Goal: Information Seeking & Learning: Learn about a topic

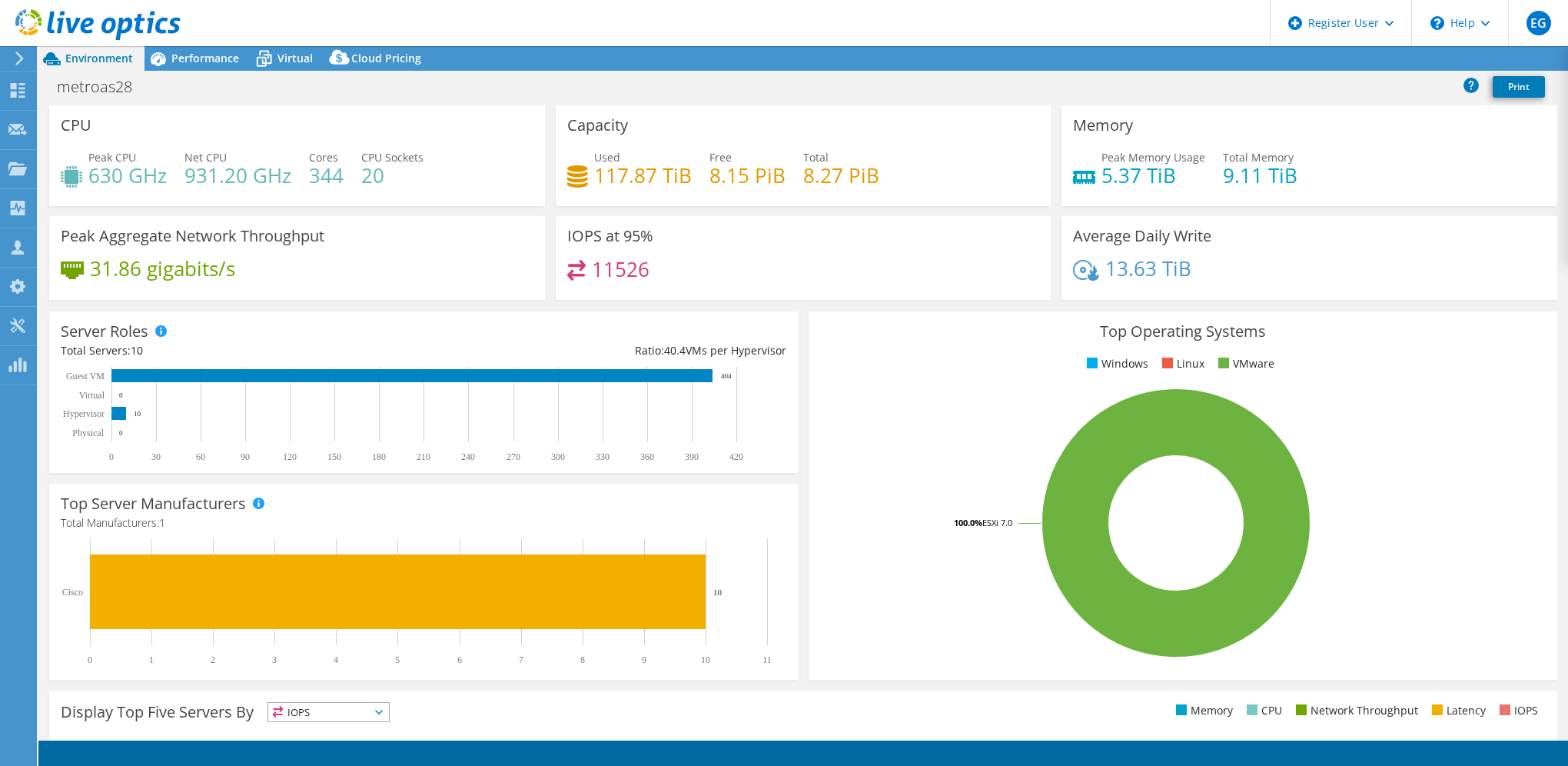
select select "USEast"
select select "USD"
click at [182, 60] on span "Performance" at bounding box center [205, 58] width 68 height 14
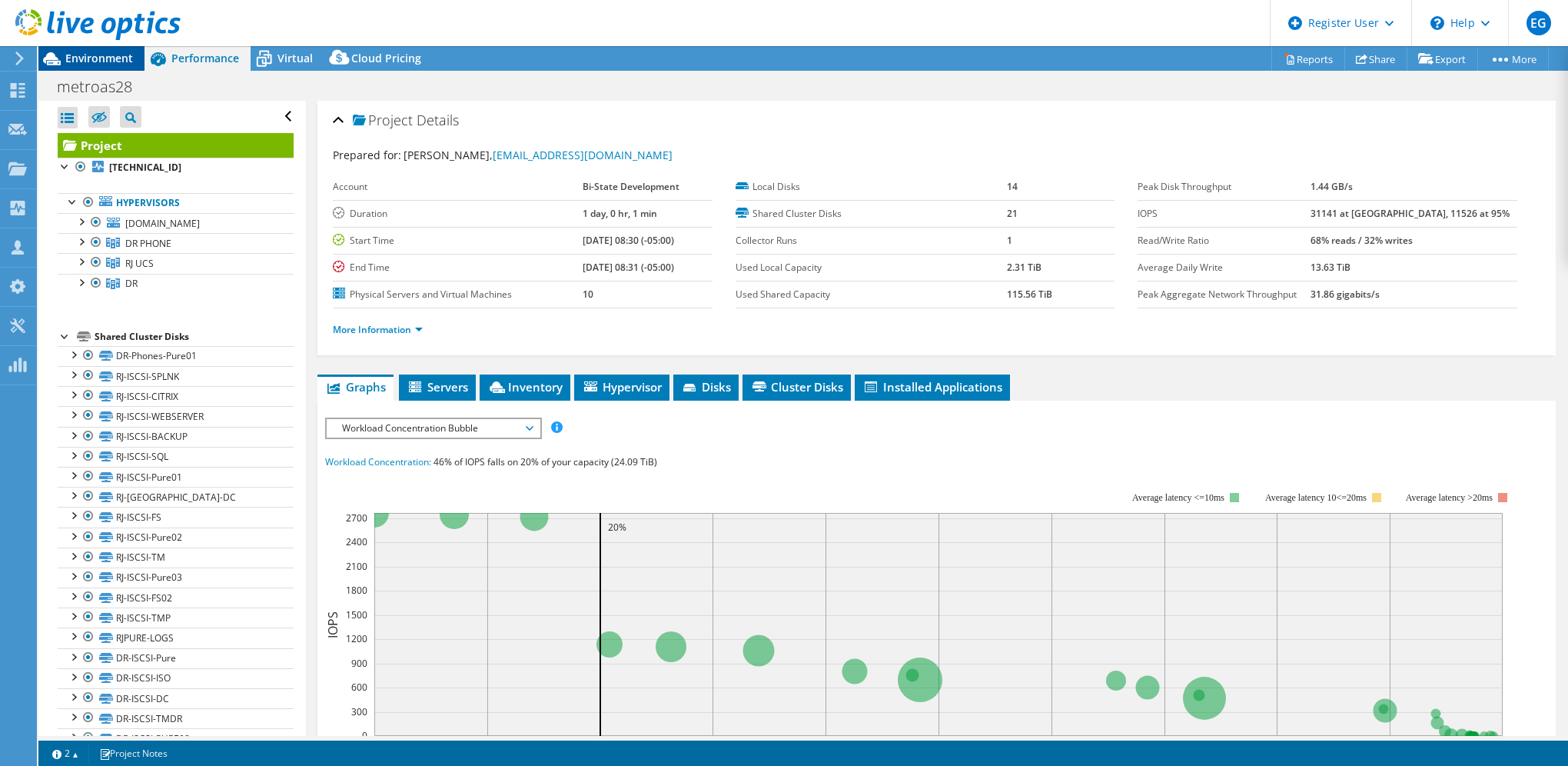
click at [97, 61] on span "Environment" at bounding box center [99, 58] width 68 height 14
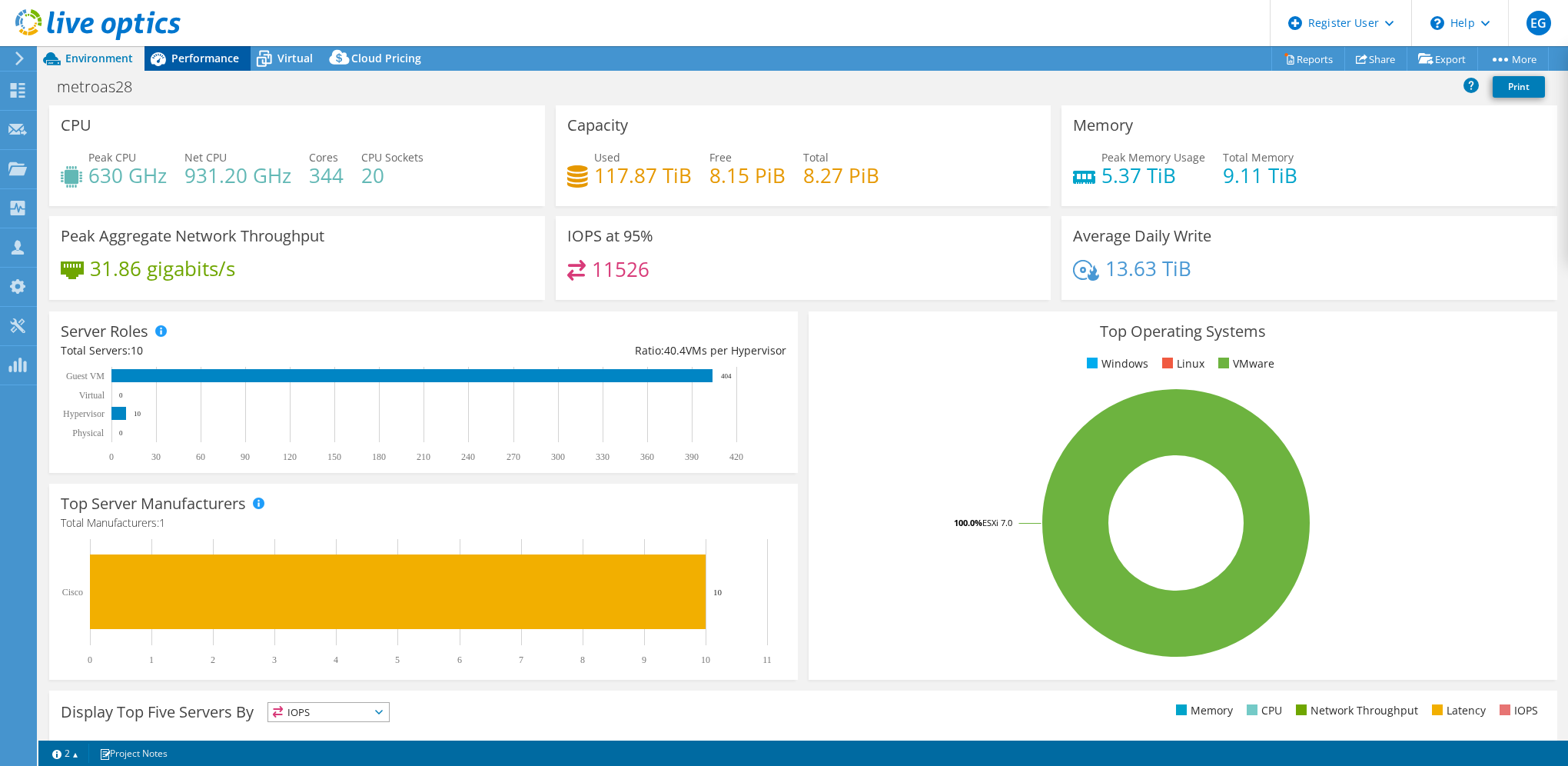
click at [199, 67] on div "Performance" at bounding box center [198, 58] width 106 height 24
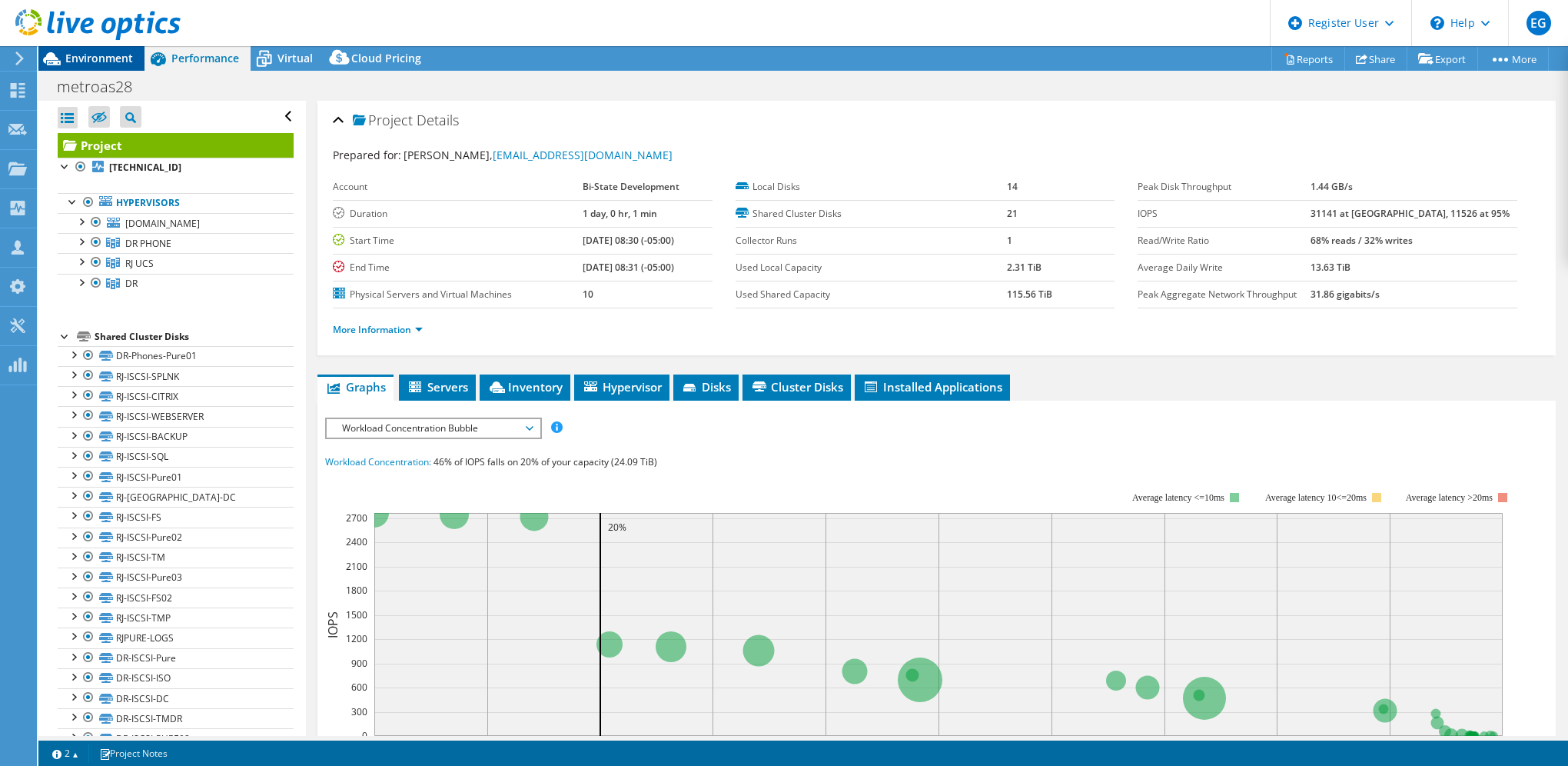
click at [98, 59] on span "Environment" at bounding box center [99, 58] width 68 height 14
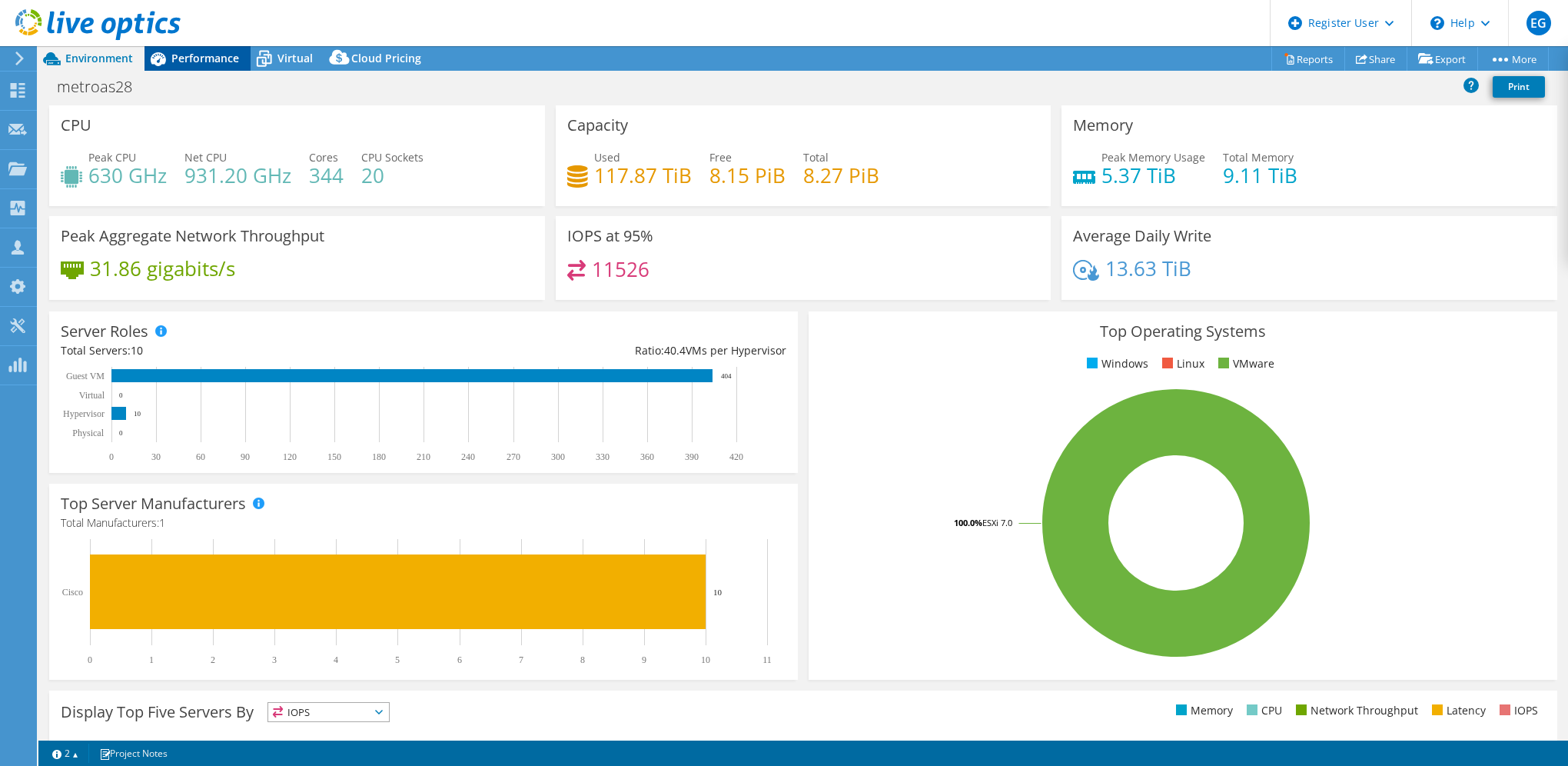
click at [174, 55] on span "Performance" at bounding box center [205, 58] width 68 height 14
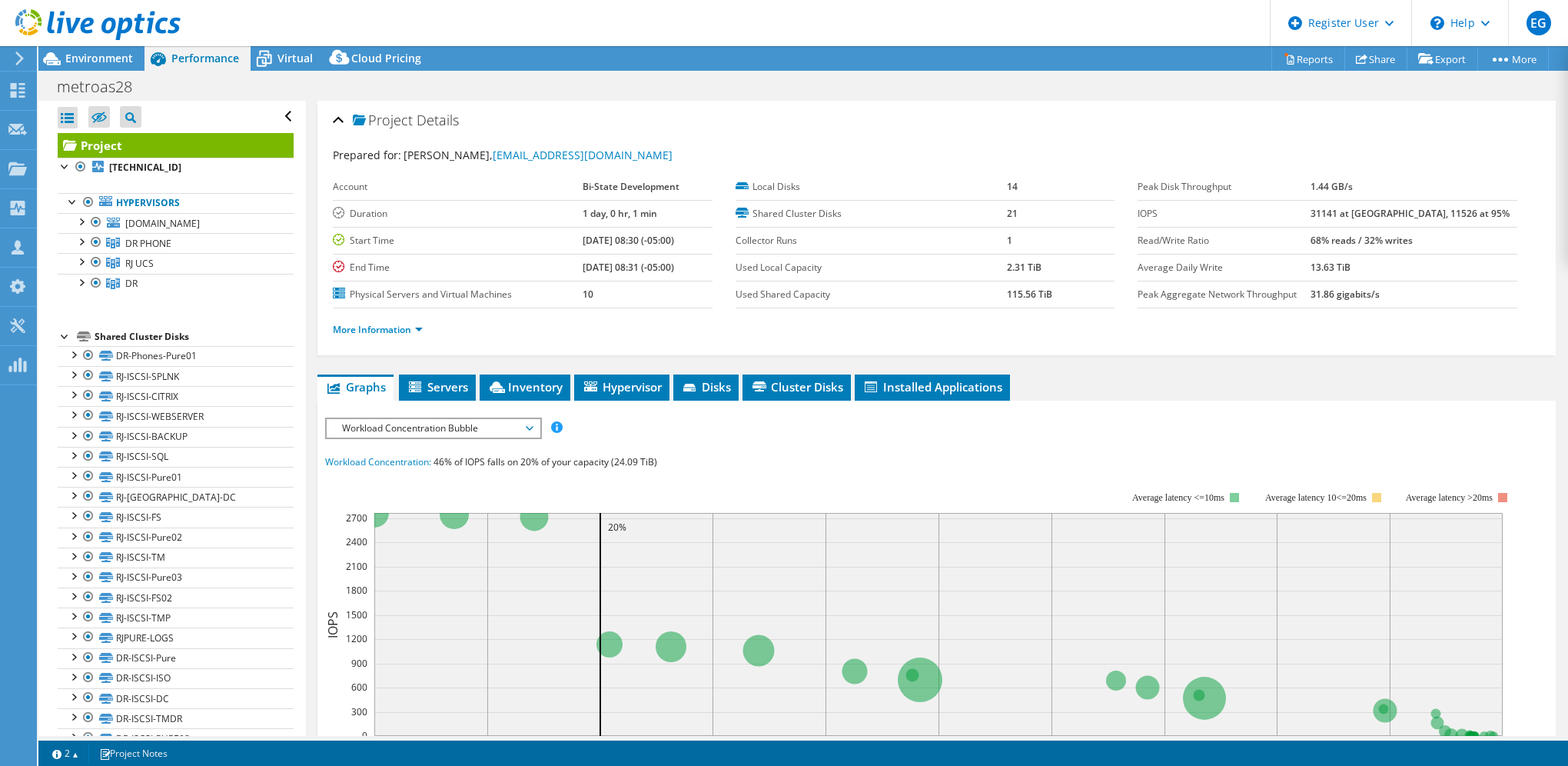
click at [545, 98] on div "metroas28 Print" at bounding box center [803, 86] width 1529 height 28
click at [845, 123] on div "Project Details" at bounding box center [936, 121] width 1208 height 33
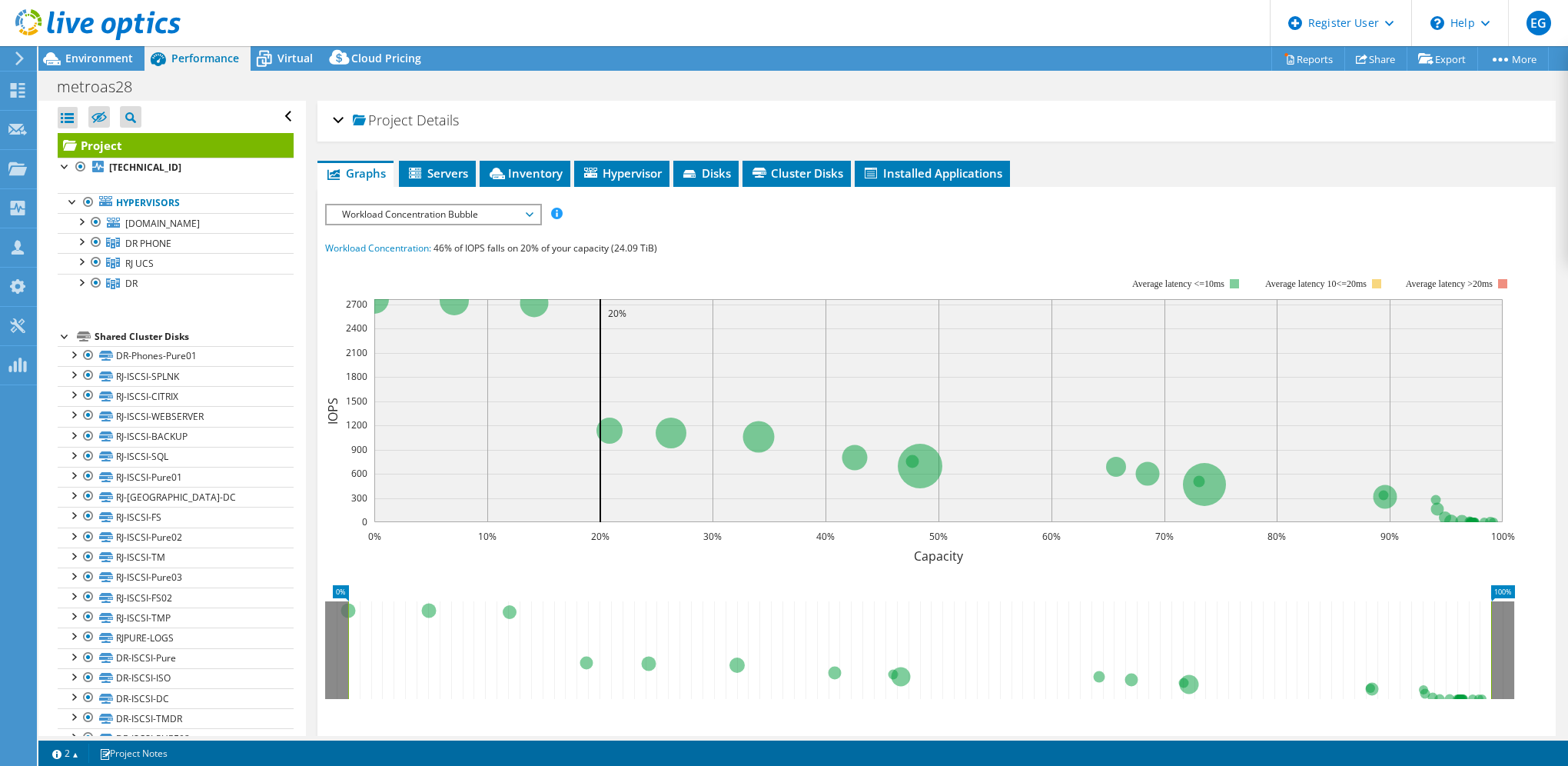
click at [845, 123] on div "Project Details" at bounding box center [936, 121] width 1208 height 33
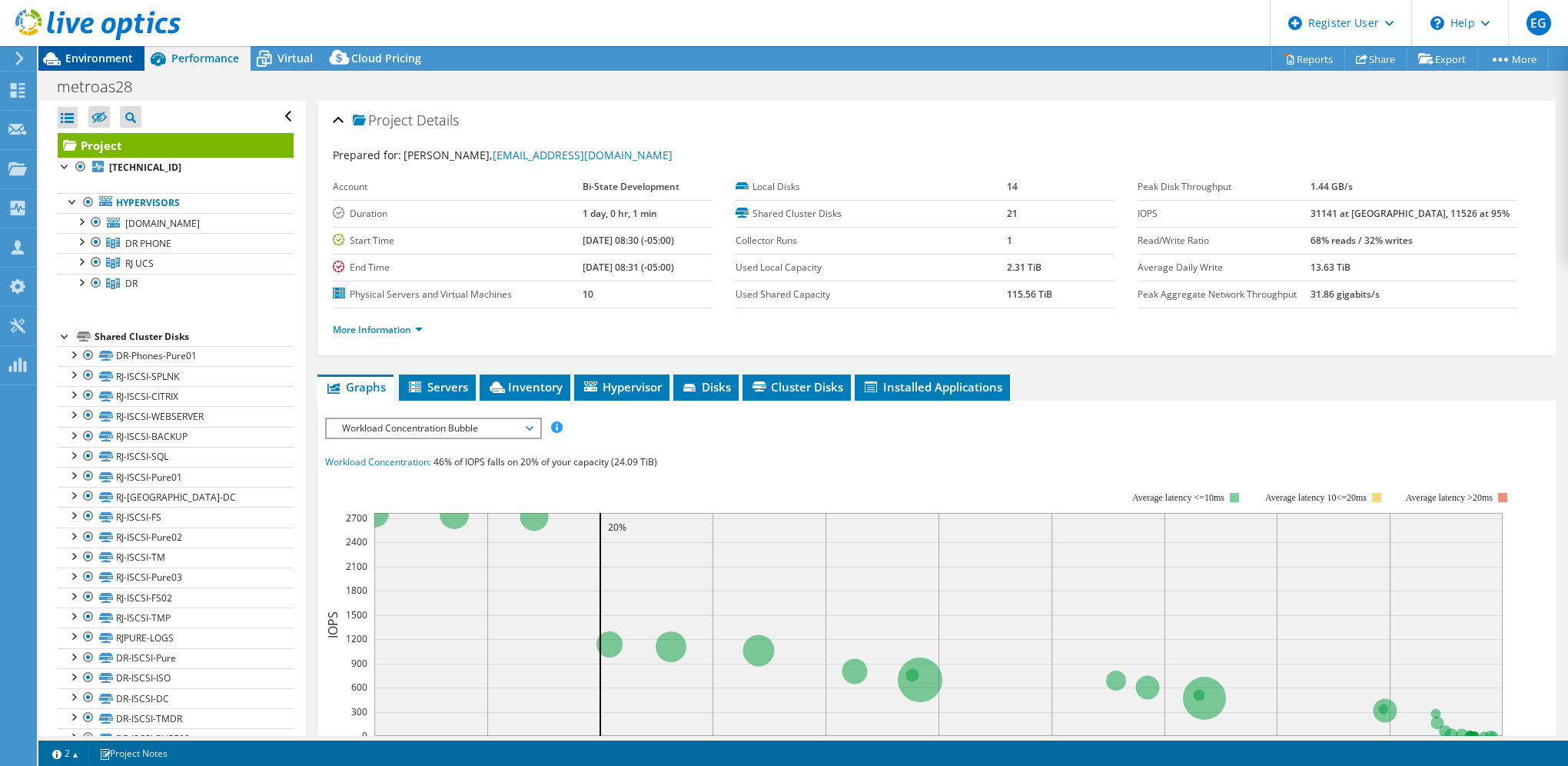
click at [106, 65] on div "Environment" at bounding box center [91, 58] width 106 height 24
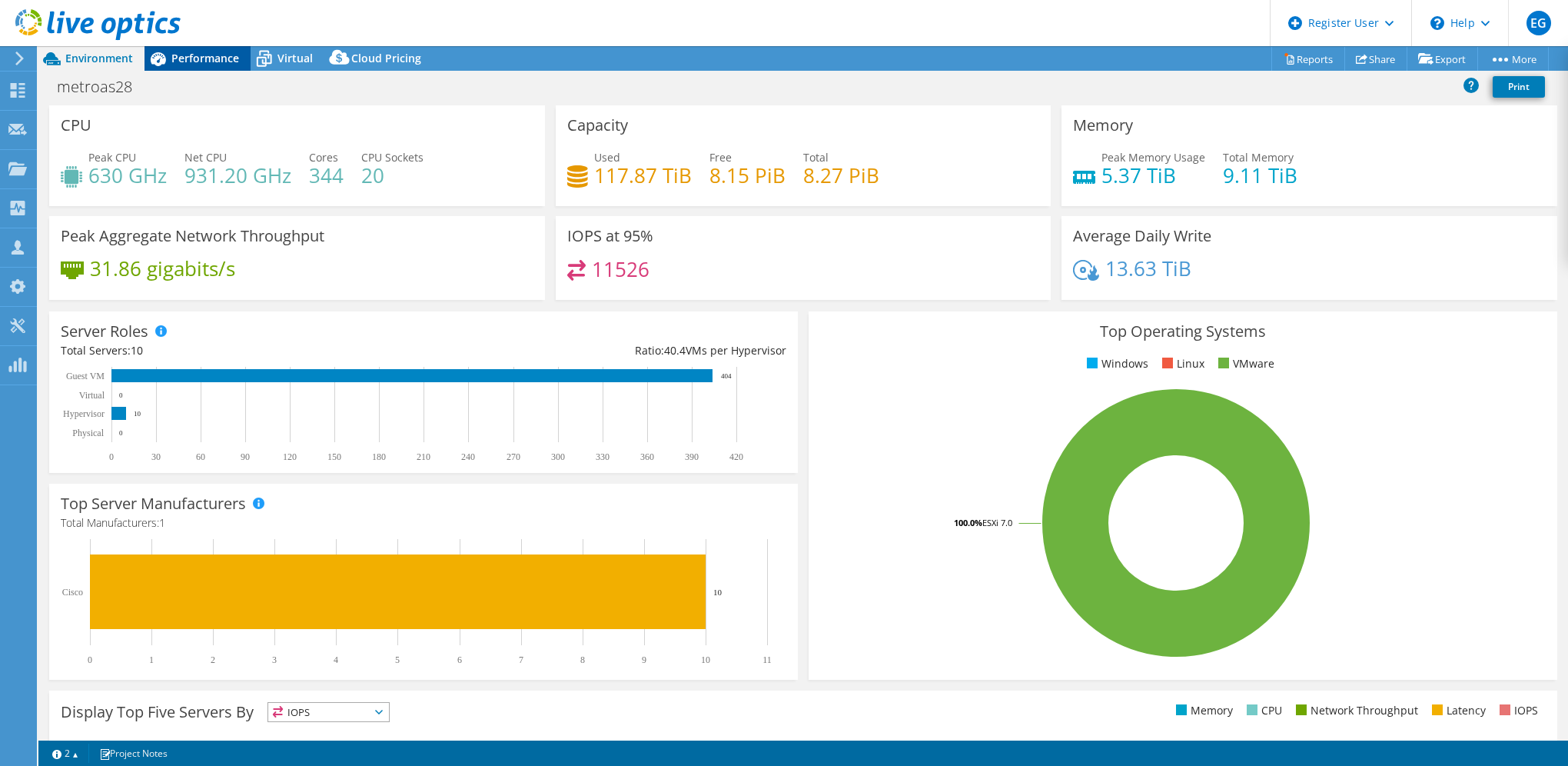
click at [209, 60] on span "Performance" at bounding box center [205, 58] width 68 height 14
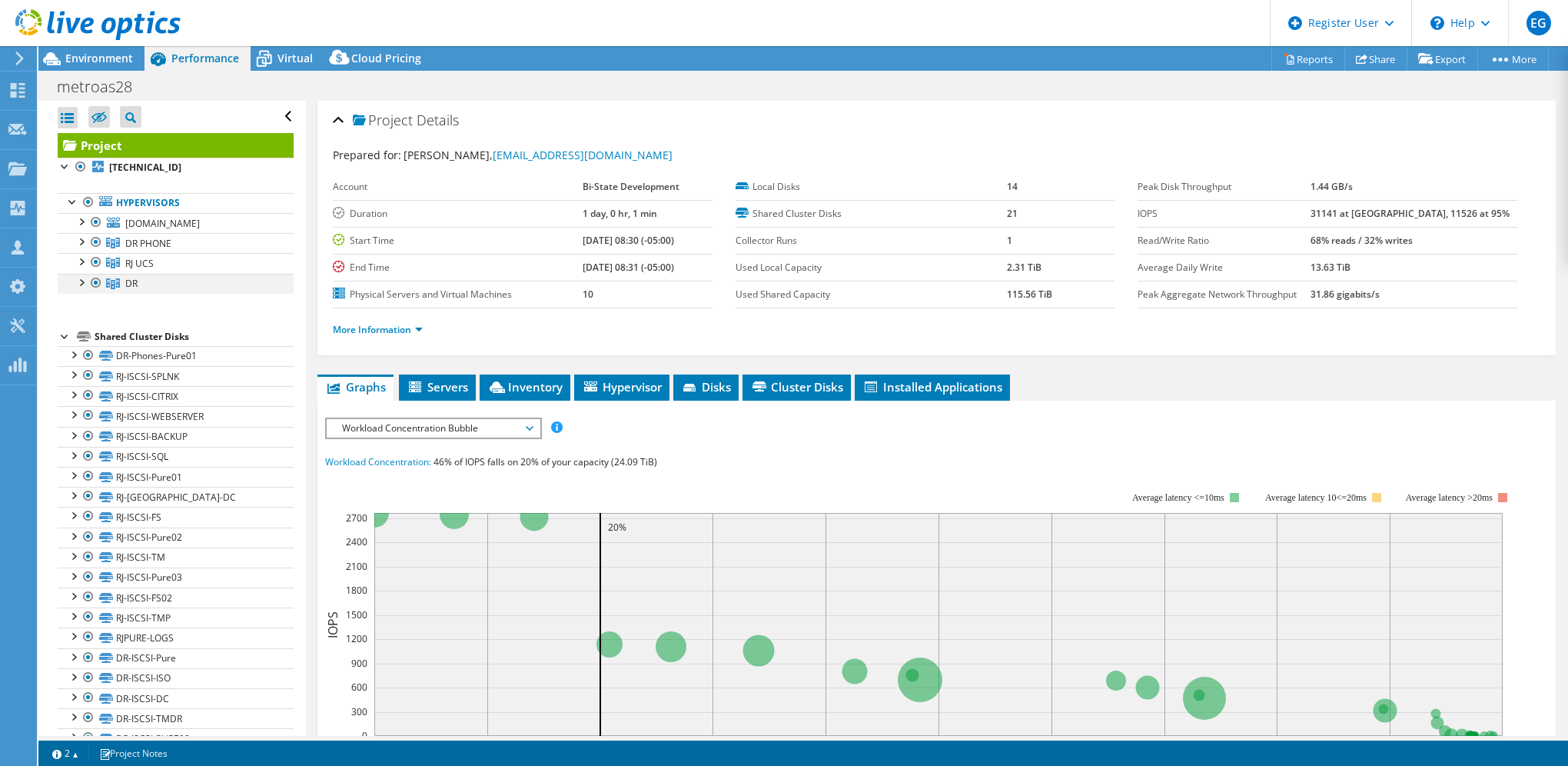
click at [80, 286] on div at bounding box center [80, 282] width 15 height 15
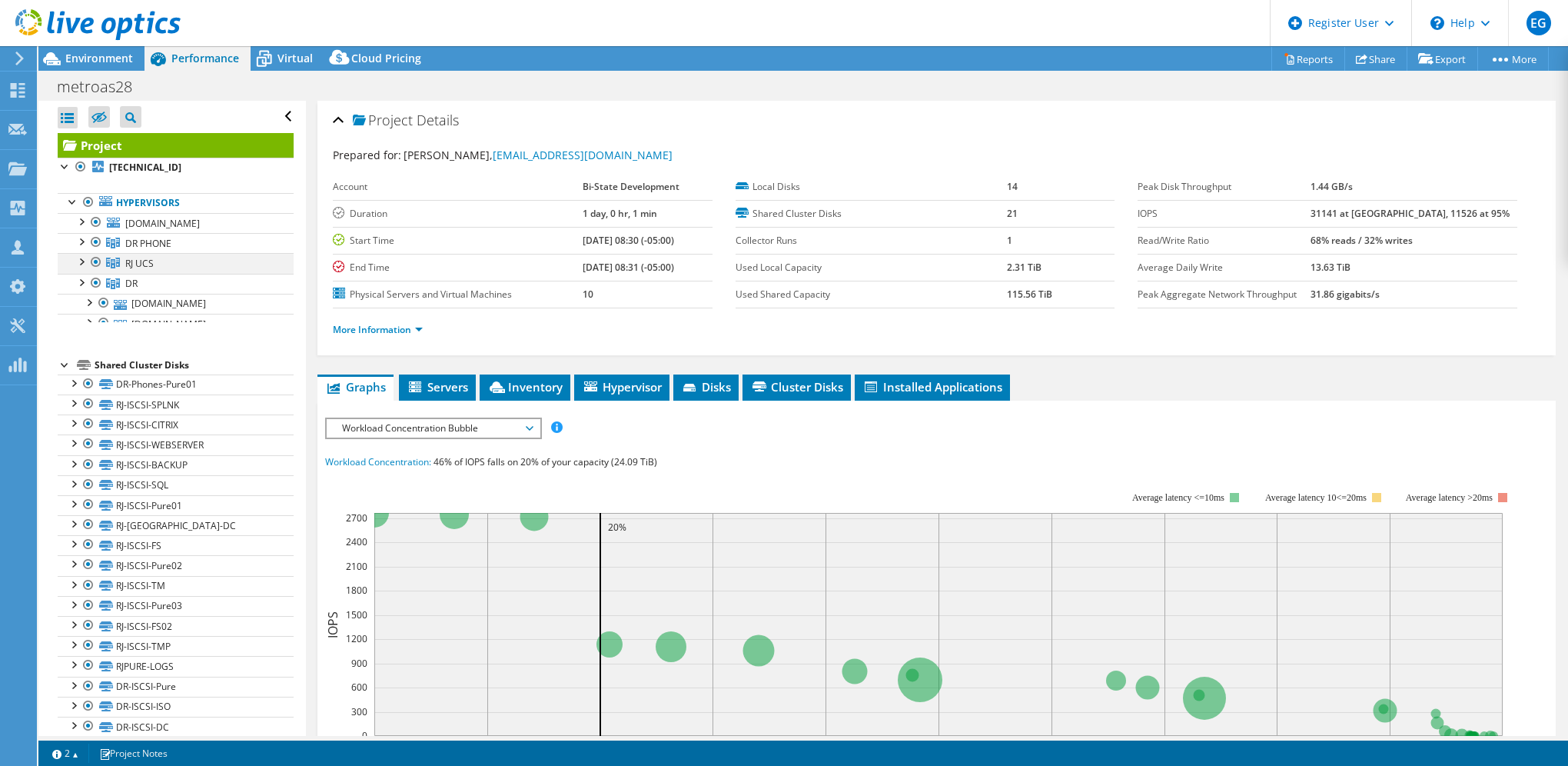
click at [80, 257] on div at bounding box center [80, 261] width 15 height 15
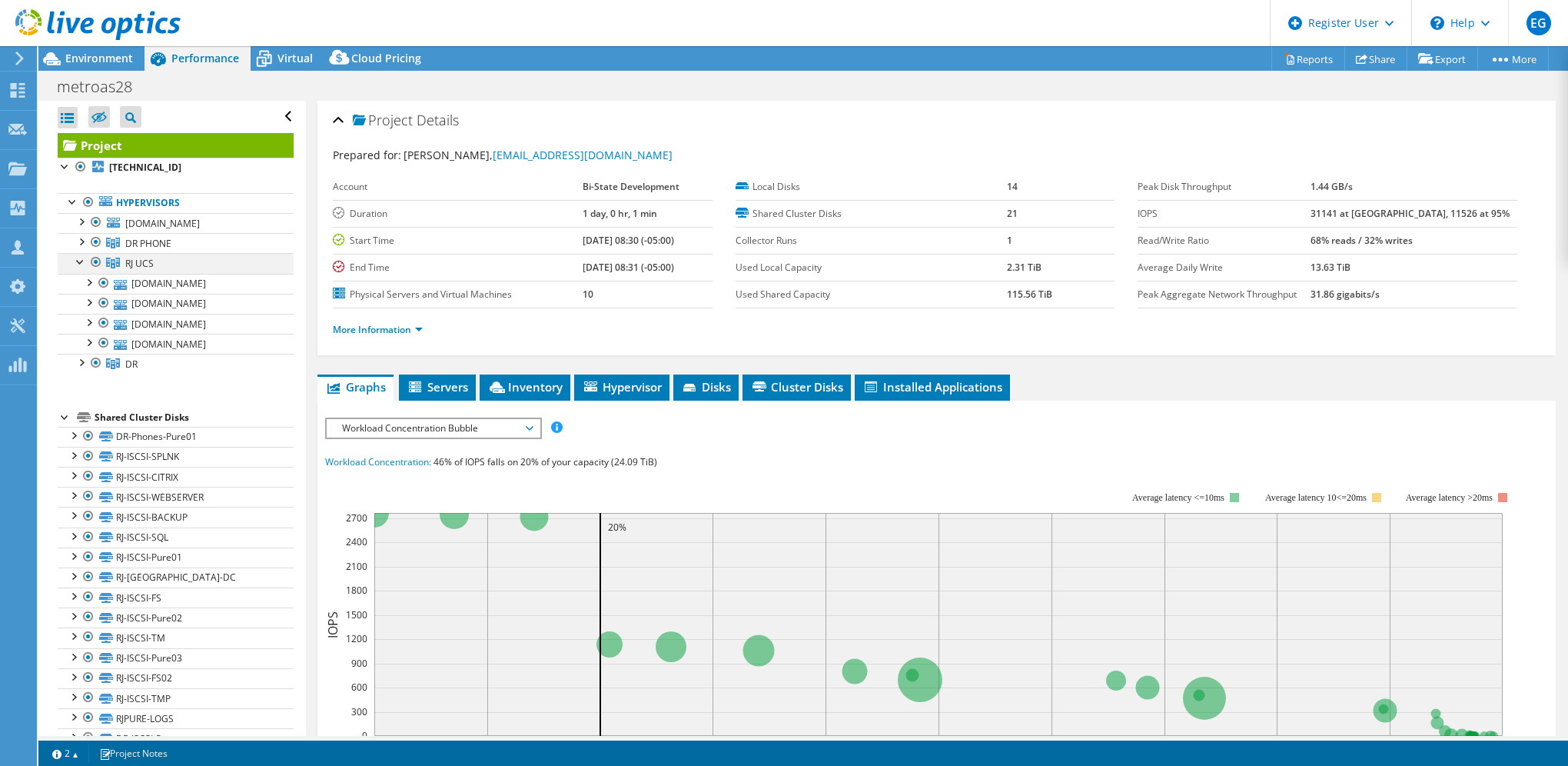
click at [80, 257] on div at bounding box center [80, 261] width 15 height 15
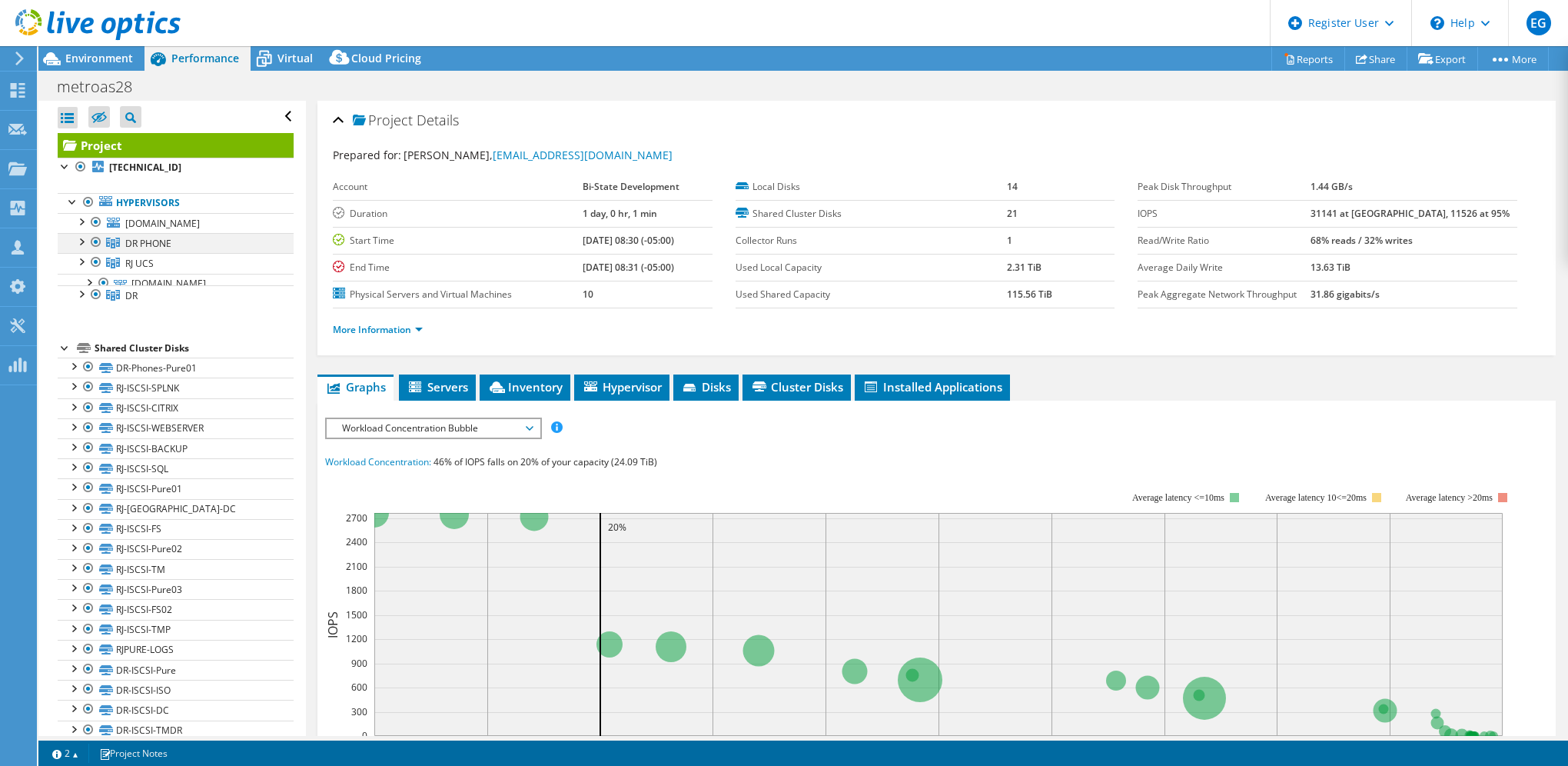
click at [84, 240] on div at bounding box center [80, 241] width 15 height 15
click at [84, 215] on div at bounding box center [80, 220] width 15 height 15
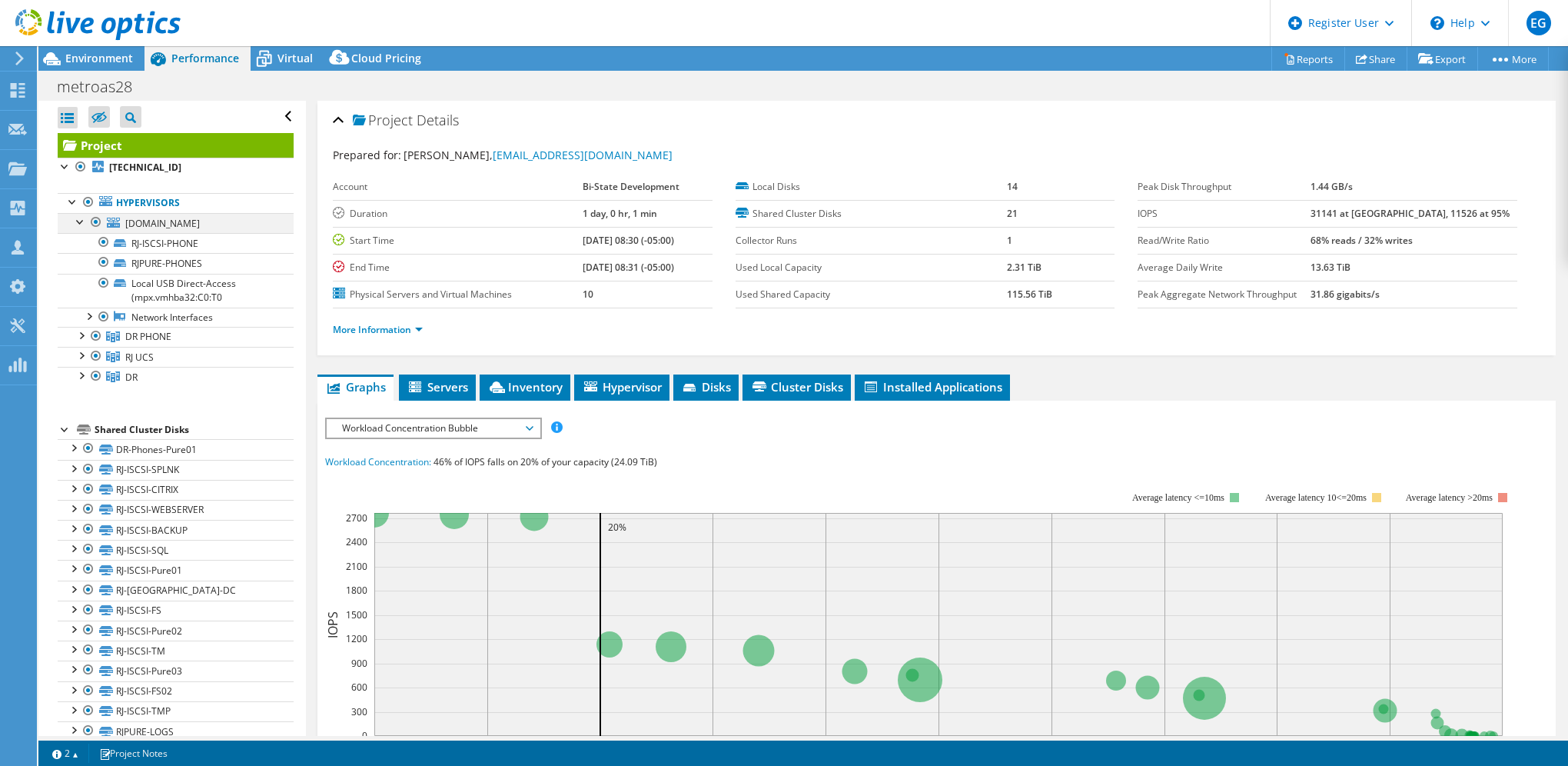
click at [84, 215] on div at bounding box center [80, 220] width 15 height 15
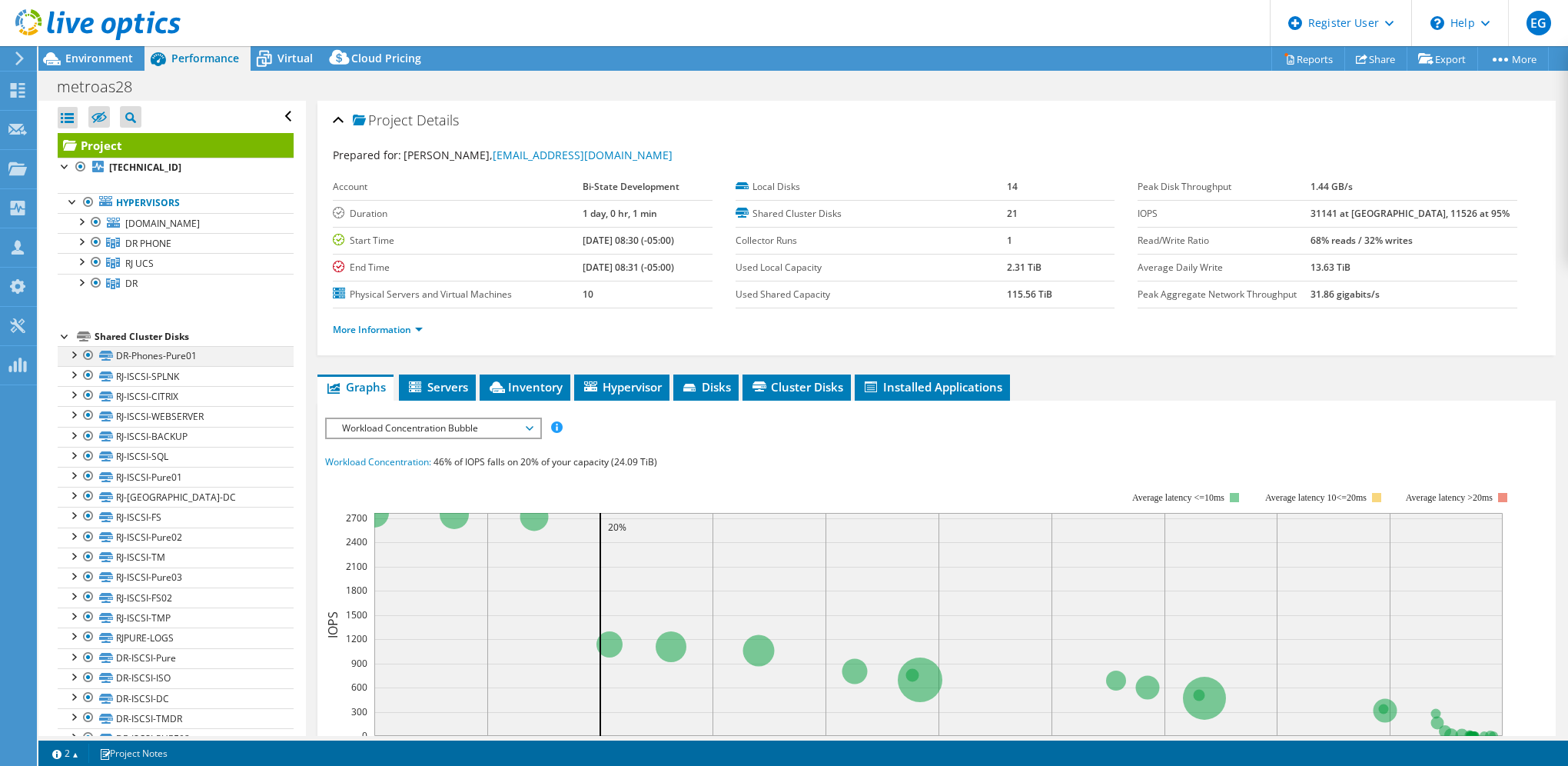
click at [70, 350] on div at bounding box center [73, 354] width 15 height 15
click at [1385, 458] on div "Workload Concentration: 46% of IOPS falls on 20% of your capacity (24.09 TiB)" at bounding box center [936, 462] width 1223 height 17
